Goal: Complete application form: Complete application form

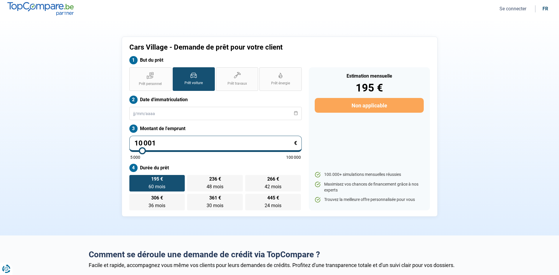
click at [272, 143] on input "10 001" at bounding box center [215, 143] width 172 height 16
type input "1 000"
type input "5000"
type input "100"
type input "5000"
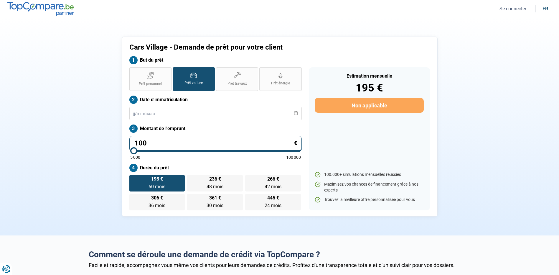
type input "10"
type input "5000"
type input "1"
type input "5000"
type input "0"
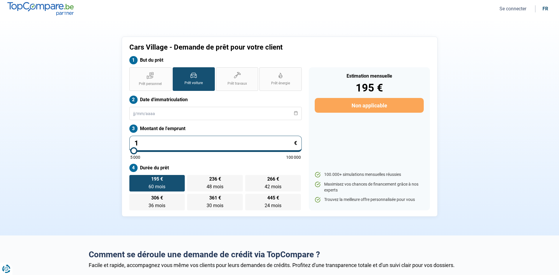
type input "5000"
type input "1"
type input "5000"
type input "15"
type input "5000"
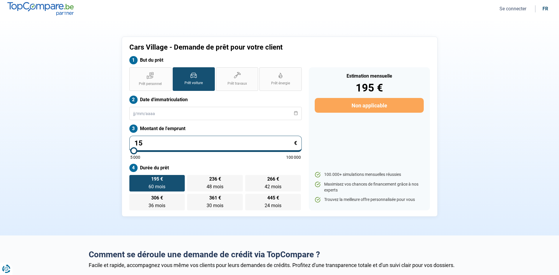
type input "150"
type input "5000"
type input "1 500"
type input "5000"
type input "15 000"
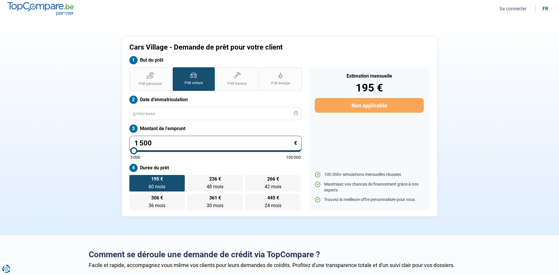
type input "15000"
type input "150 000"
type input "100000"
type input "100 000"
type input "100000"
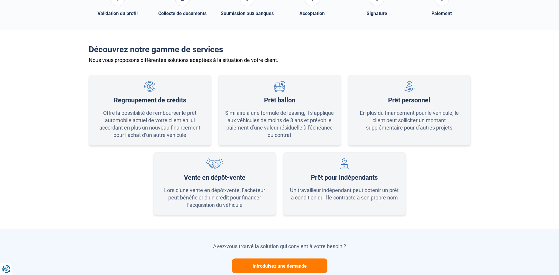
scroll to position [295, 0]
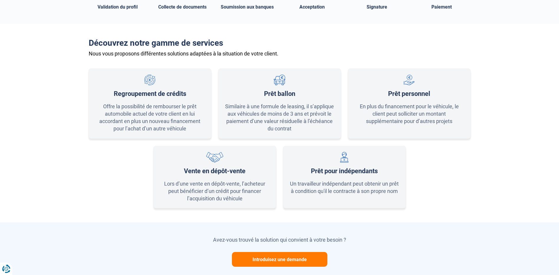
type input "100 000"
click at [314, 254] on button "Introduisez une demande" at bounding box center [279, 259] width 95 height 15
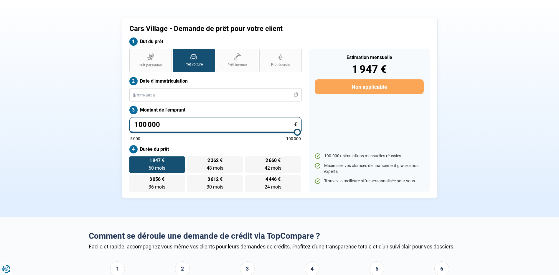
scroll to position [0, 0]
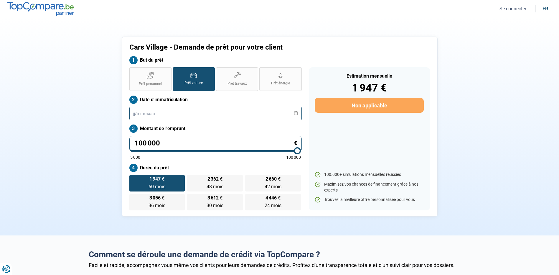
click at [156, 109] on input "text" at bounding box center [215, 113] width 172 height 13
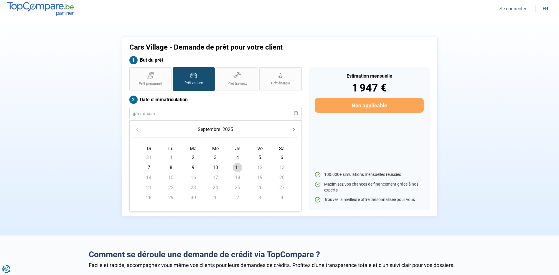
click at [208, 124] on button "septembre" at bounding box center [208, 129] width 25 height 11
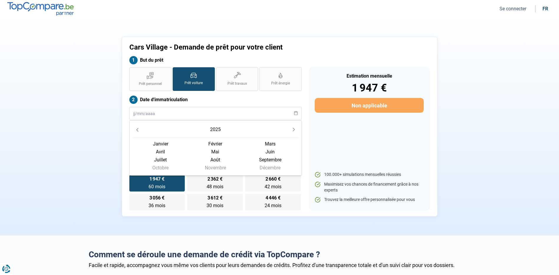
click at [136, 127] on button "Previous Year" at bounding box center [137, 129] width 8 height 8
click at [214, 158] on span "août" at bounding box center [215, 160] width 55 height 8
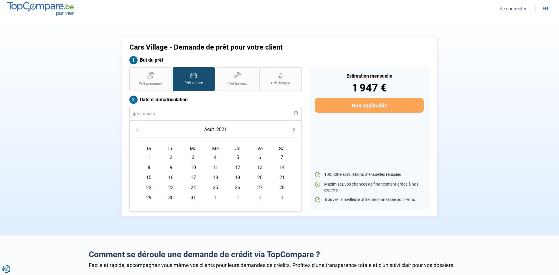
click at [342, 127] on div "Estimation mensuelle 1 947 € Non applicable 100.000+ simulations mensuelles réu…" at bounding box center [369, 138] width 121 height 143
click at [284, 110] on input "text" at bounding box center [215, 113] width 172 height 13
click at [147, 168] on span "8" at bounding box center [148, 167] width 9 height 9
type input "[DATE]"
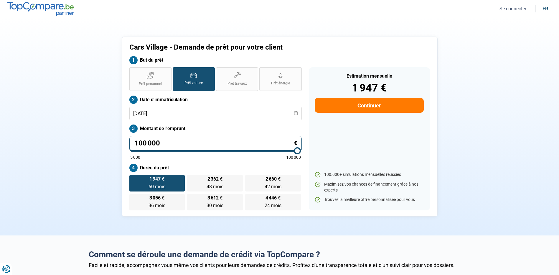
click at [366, 103] on button "Continuer" at bounding box center [369, 105] width 109 height 15
select select "32"
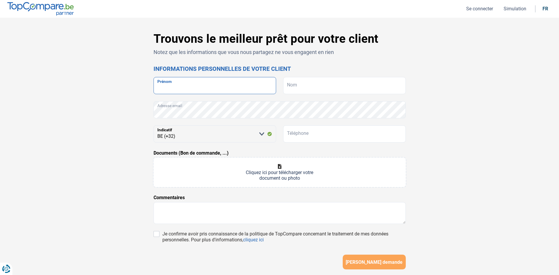
click at [172, 83] on input "Prénom" at bounding box center [214, 85] width 123 height 17
click at [154, 232] on input "Je confirme avoir pris connaissance de la politique de TopCompare concernant le…" at bounding box center [156, 234] width 6 height 6
checkbox input "true"
click at [211, 88] on input "Prénom" at bounding box center [214, 85] width 123 height 17
paste input "0471.750.590"
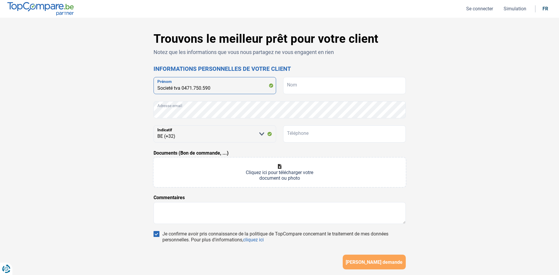
type input "Societé tva 0471.750.590"
click at [304, 84] on input "Nom" at bounding box center [344, 85] width 123 height 17
click at [253, 87] on input "Societé tva 0471.750.590" at bounding box center [214, 85] width 123 height 17
click at [315, 134] on input "Téléphone" at bounding box center [344, 133] width 123 height 17
click at [193, 199] on form "Societé tva 0471.750.590 Prénom Nom Adresse email [PERSON_NAME] sélectionner un…" at bounding box center [279, 173] width 252 height 192
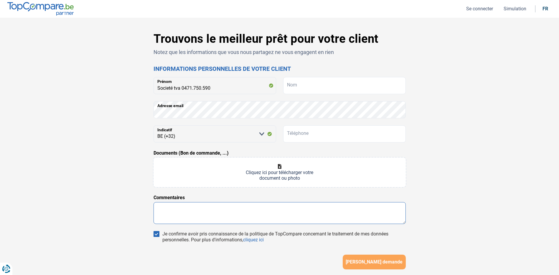
click at [206, 204] on textarea at bounding box center [279, 213] width 252 height 22
type textarea "c"
click at [328, 138] on input "Téléphone" at bounding box center [344, 133] width 123 height 17
type input "473940230"
click at [383, 257] on button "[PERSON_NAME] demande" at bounding box center [374, 261] width 63 height 15
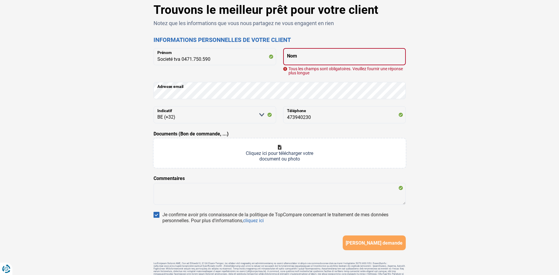
scroll to position [58, 0]
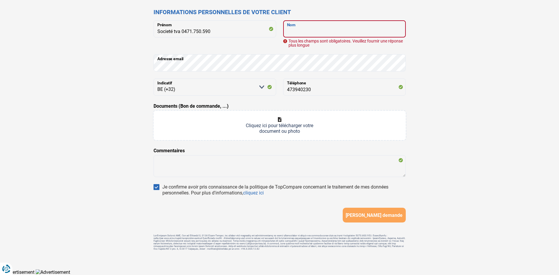
click at [305, 31] on input "Nom" at bounding box center [344, 28] width 123 height 17
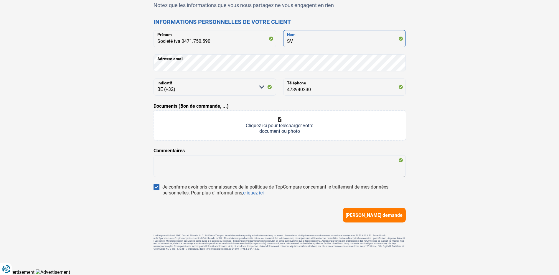
scroll to position [48, 0]
type input "SVO"
click at [371, 209] on button "[PERSON_NAME] demande" at bounding box center [374, 214] width 63 height 15
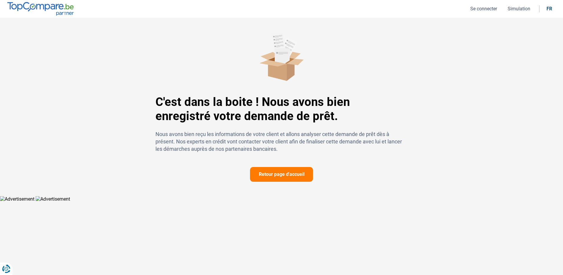
click at [287, 180] on button "Retour page d'accueil" at bounding box center [281, 174] width 63 height 15
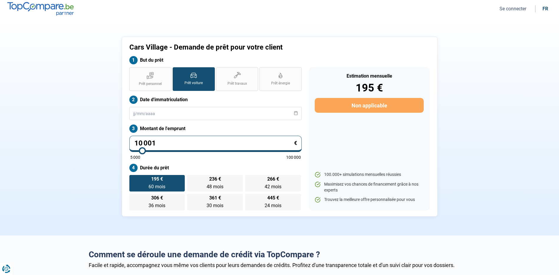
click at [510, 10] on button "Se connecter" at bounding box center [512, 9] width 30 height 6
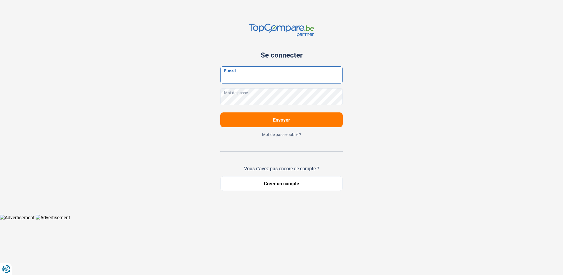
type input "[EMAIL_ADDRESS][DOMAIN_NAME]"
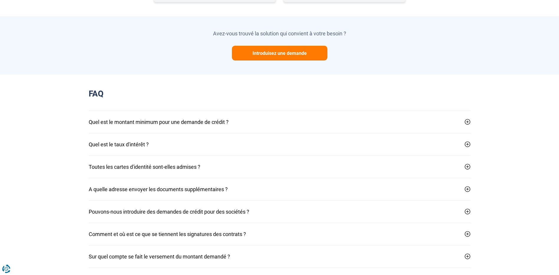
scroll to position [501, 0]
click at [252, 62] on section "Avez-vous trouvé la solution qui convient à votre besoin ? Introduisez une dema…" at bounding box center [279, 45] width 559 height 58
click at [268, 55] on button "Introduisez une demande" at bounding box center [279, 52] width 95 height 15
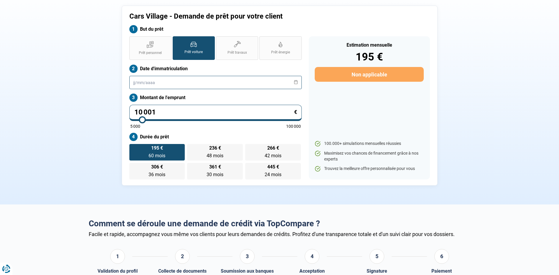
scroll to position [0, 0]
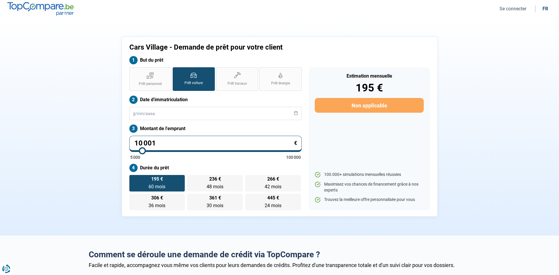
click at [548, 8] on li "fr" at bounding box center [545, 9] width 13 height 6
click at [33, 11] on img at bounding box center [40, 8] width 66 height 13
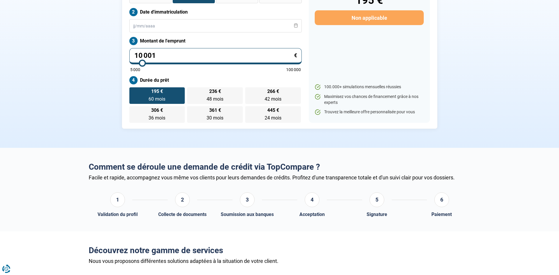
scroll to position [88, 0]
